Goal: Task Accomplishment & Management: Use online tool/utility

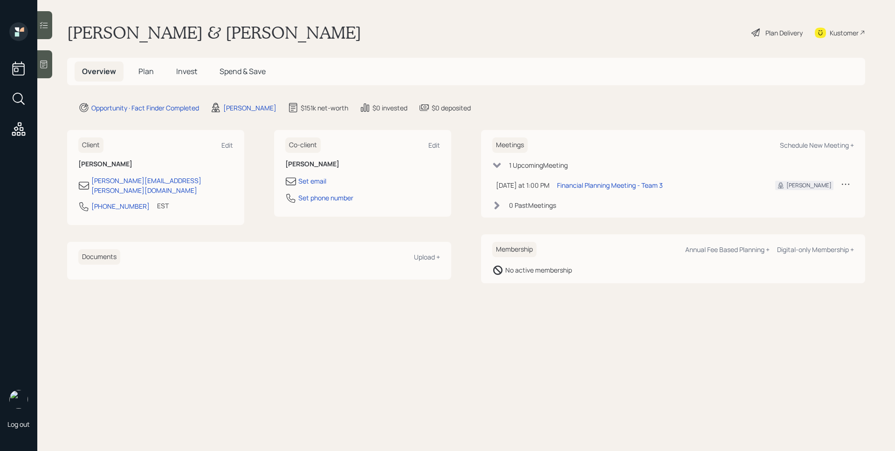
click at [144, 71] on span "Plan" at bounding box center [146, 71] width 15 height 10
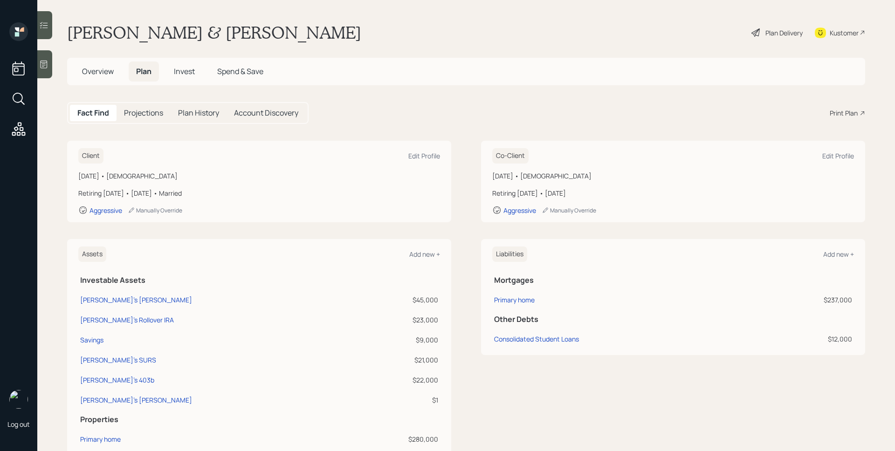
click at [821, 108] on div "Fact Find Projections Plan History Account Discovery Print Plan" at bounding box center [466, 113] width 798 height 22
click at [830, 110] on div "Print Plan" at bounding box center [844, 113] width 28 height 10
